Goal: Task Accomplishment & Management: Manage account settings

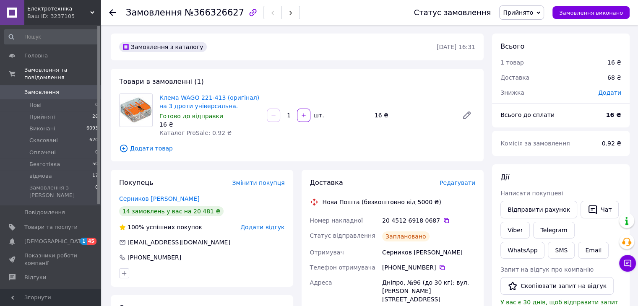
click at [42, 88] on span "Замовлення" at bounding box center [41, 92] width 35 height 8
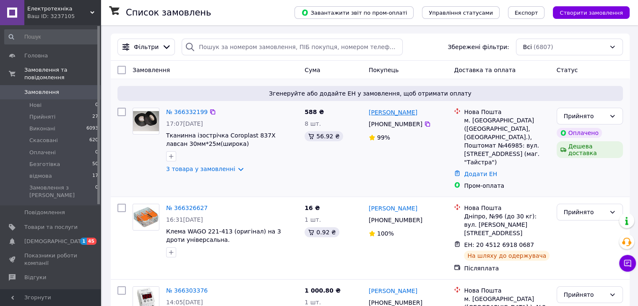
click at [383, 111] on link "[PERSON_NAME]" at bounding box center [392, 112] width 49 height 8
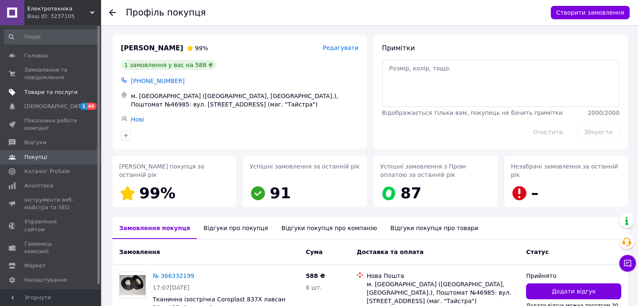
click at [52, 92] on span "Товари та послуги" at bounding box center [50, 92] width 53 height 8
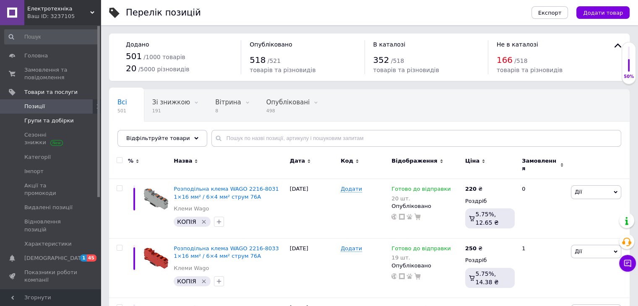
click at [59, 120] on span "Групи та добірки" at bounding box center [48, 121] width 49 height 8
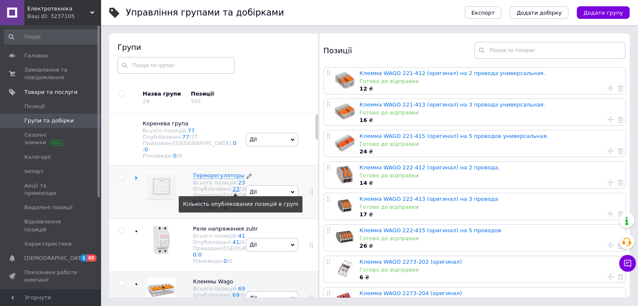
click at [232, 192] on link "23" at bounding box center [235, 189] width 7 height 6
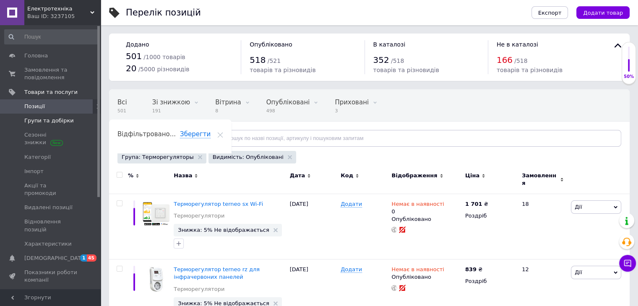
click at [47, 121] on span "Групи та добірки" at bounding box center [48, 121] width 49 height 8
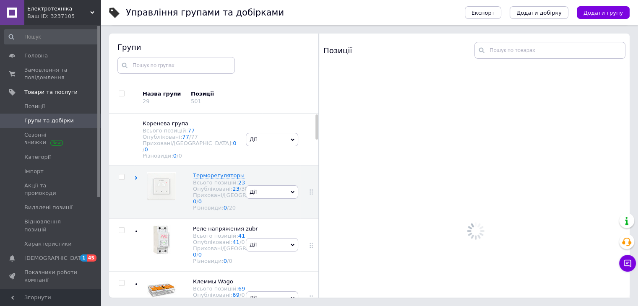
scroll to position [47, 0]
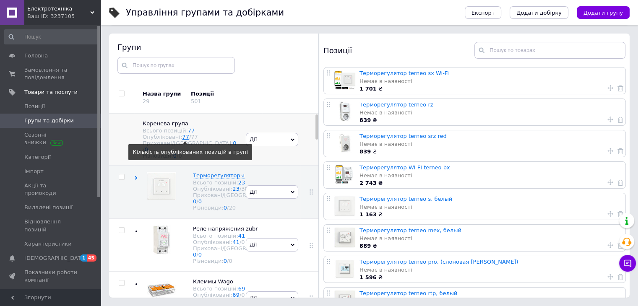
click at [182, 140] on link "77" at bounding box center [185, 137] width 7 height 6
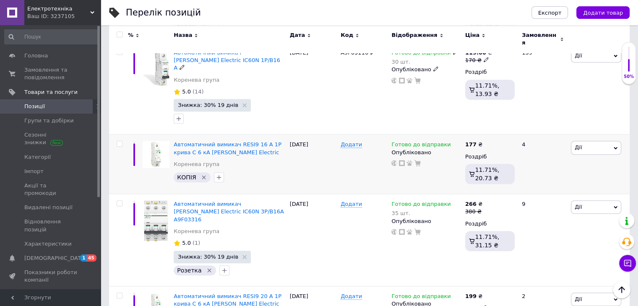
scroll to position [671, 0]
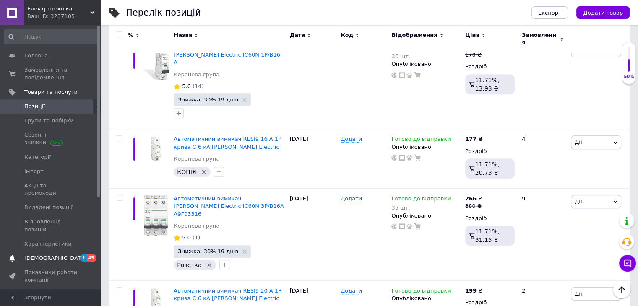
click at [46, 254] on span "[DEMOGRAPHIC_DATA]" at bounding box center [55, 258] width 62 height 8
